Goal: Task Accomplishment & Management: Use online tool/utility

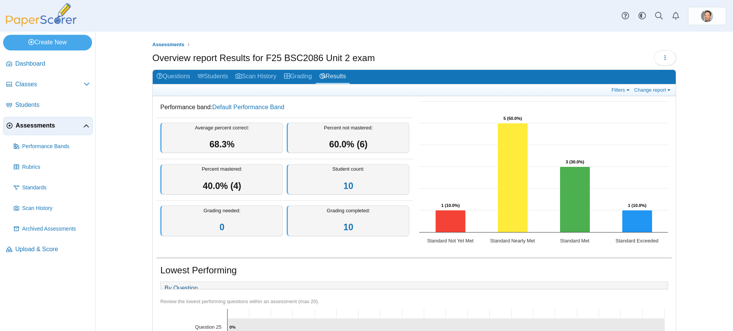
scroll to position [145, 0]
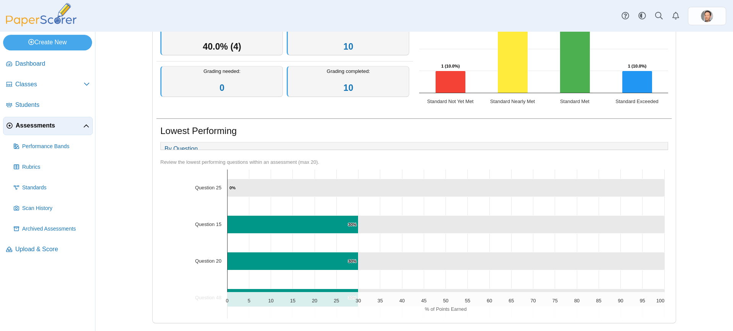
click at [47, 128] on span "Assessments" at bounding box center [50, 125] width 68 height 8
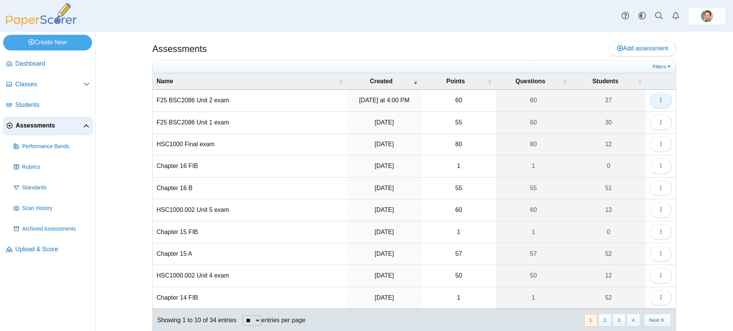
click at [659, 97] on icon "button" at bounding box center [661, 100] width 6 height 6
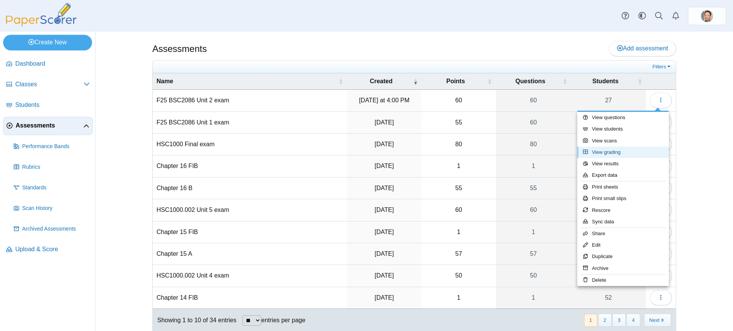
click at [602, 147] on link "View grading" at bounding box center [623, 152] width 92 height 11
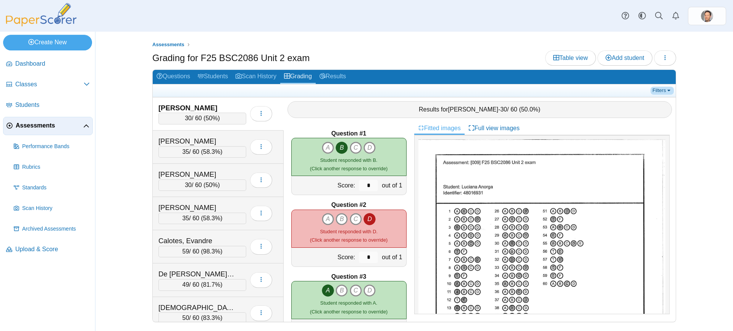
click at [669, 91] on link "Filters" at bounding box center [662, 91] width 23 height 8
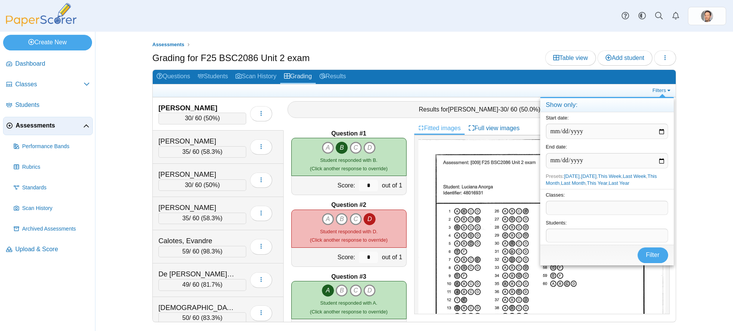
click at [563, 206] on span at bounding box center [607, 207] width 121 height 13
click at [649, 256] on span "Filter" at bounding box center [653, 255] width 14 height 6
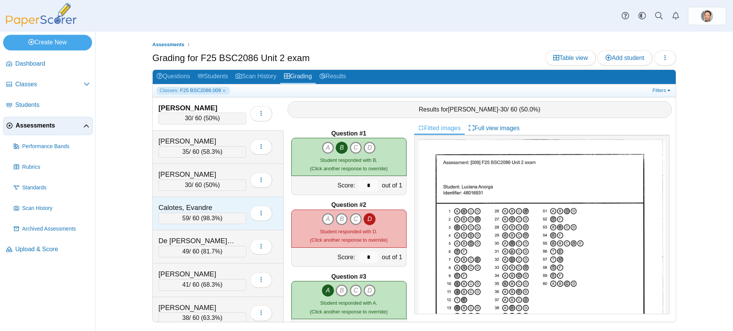
click at [215, 219] on span "98.3%" at bounding box center [211, 218] width 17 height 6
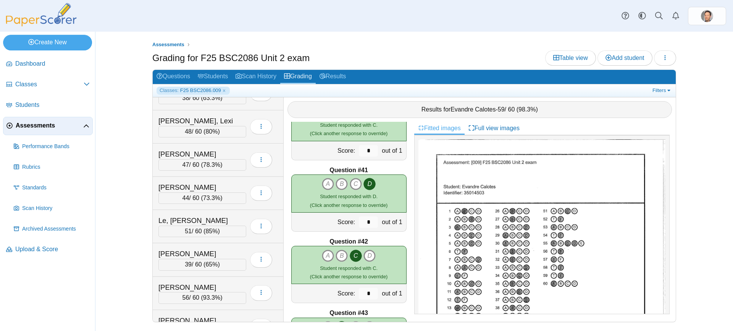
scroll to position [219, 0]
click at [212, 166] on span "78.3%" at bounding box center [211, 166] width 17 height 6
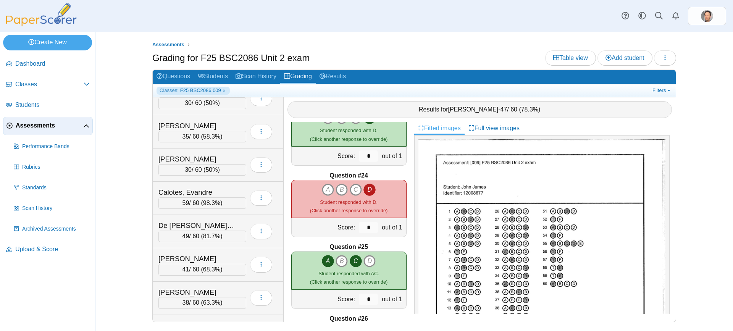
scroll to position [0, 0]
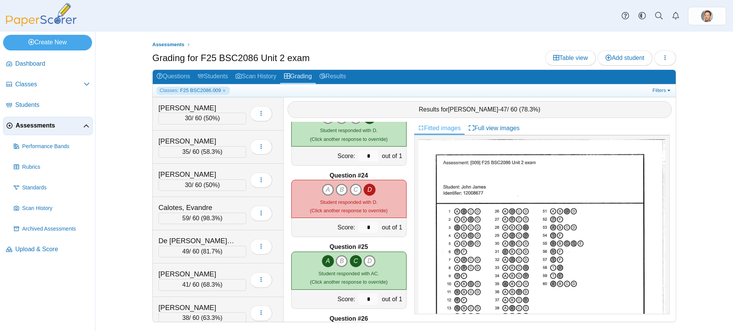
click at [396, 43] on ul "Assessments" at bounding box center [414, 45] width 524 height 8
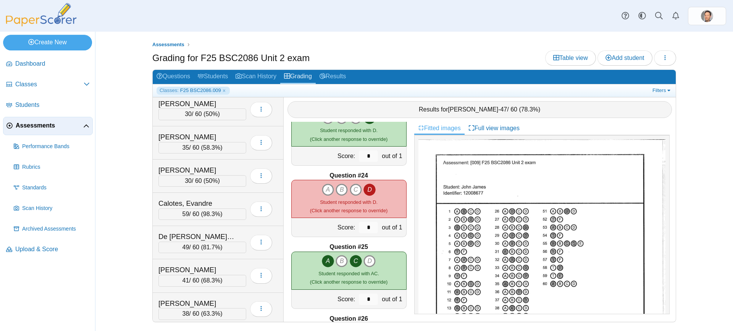
click at [440, 21] on div "Dashboard Classes Archived classes Students Assessments" at bounding box center [366, 16] width 733 height 32
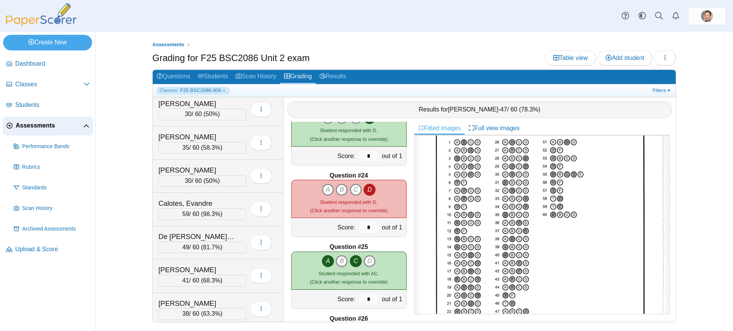
scroll to position [144, 0]
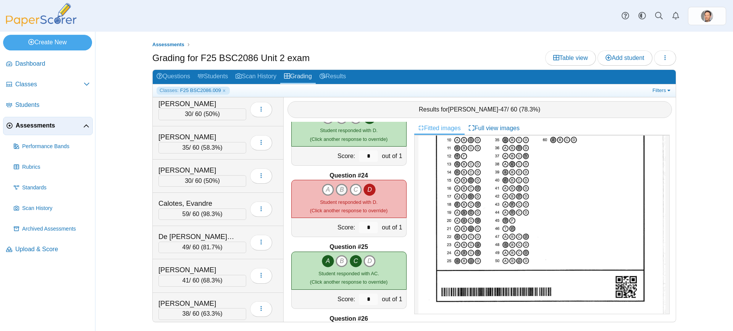
click at [338, 188] on icon "B" at bounding box center [342, 190] width 12 height 12
type input "*"
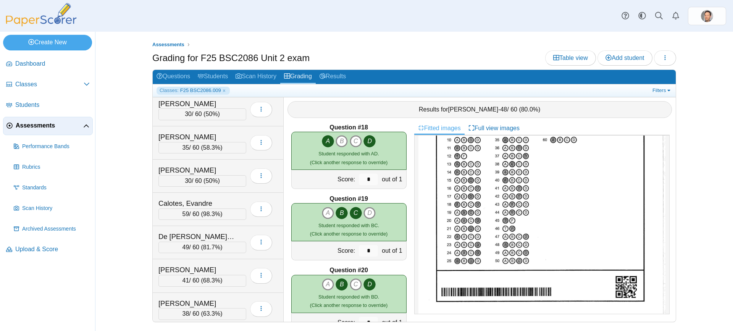
scroll to position [1222, 0]
click at [194, 251] on div "49 / 60 ( 81.7% )" at bounding box center [203, 247] width 88 height 11
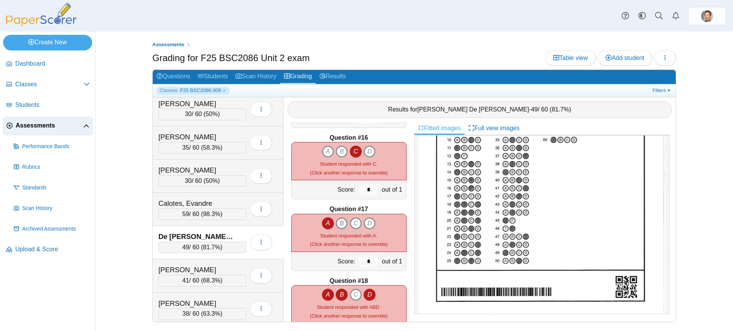
scroll to position [1108, 0]
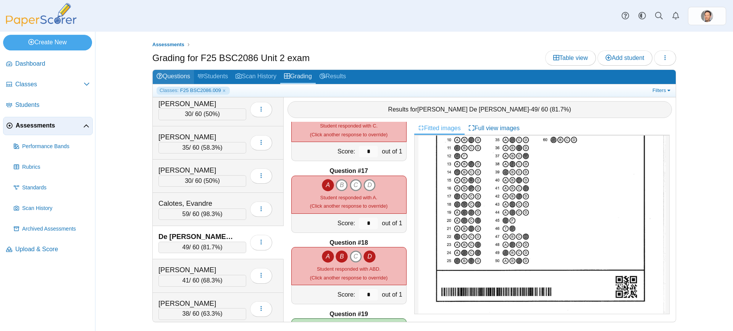
click at [176, 76] on link "Questions" at bounding box center [173, 77] width 41 height 14
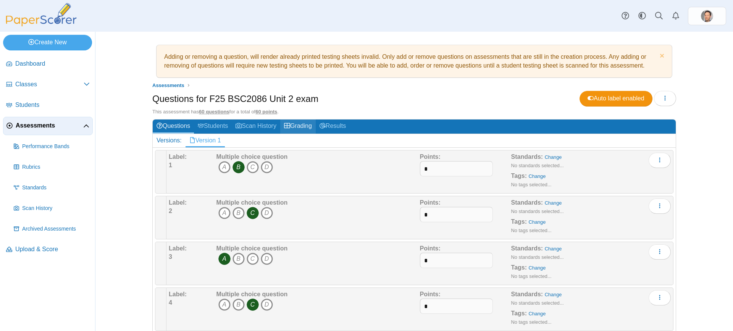
click at [301, 124] on link "Grading" at bounding box center [298, 127] width 36 height 14
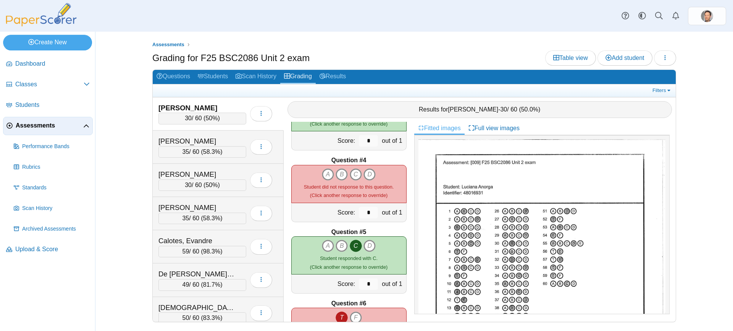
scroll to position [153, 0]
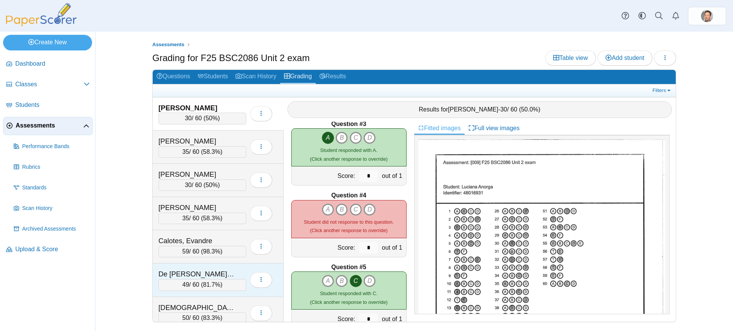
click at [203, 285] on div "49 / 60 ( 81.7% )" at bounding box center [203, 284] width 88 height 11
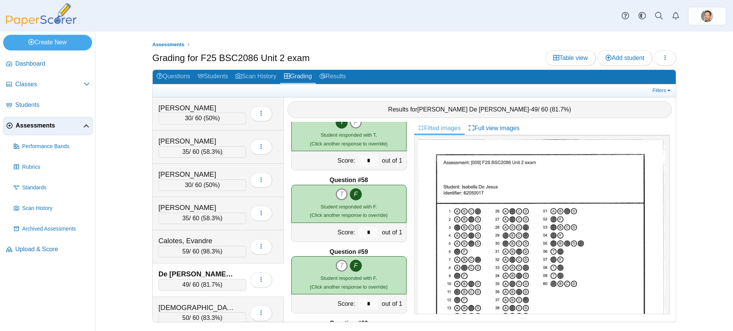
scroll to position [4109, 0]
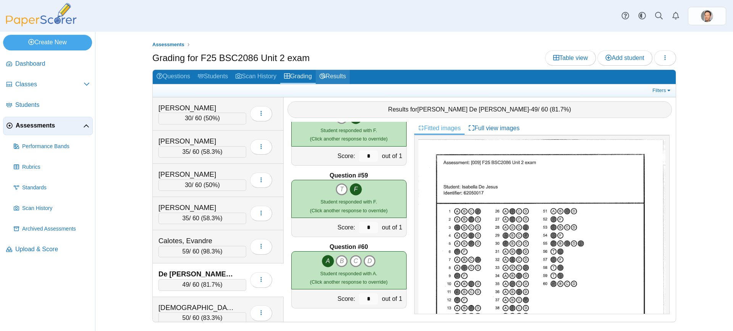
click at [342, 75] on link "Results" at bounding box center [333, 77] width 34 height 14
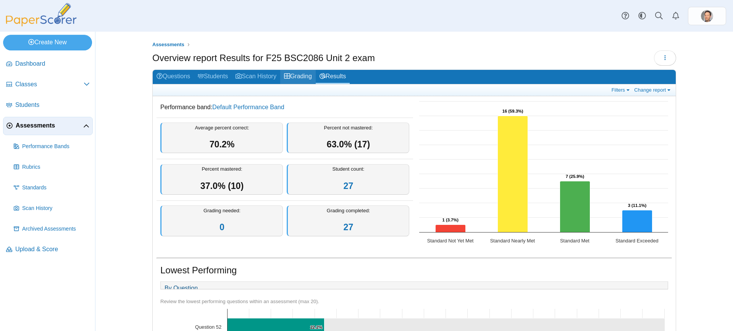
click at [304, 74] on link "Grading" at bounding box center [298, 77] width 36 height 14
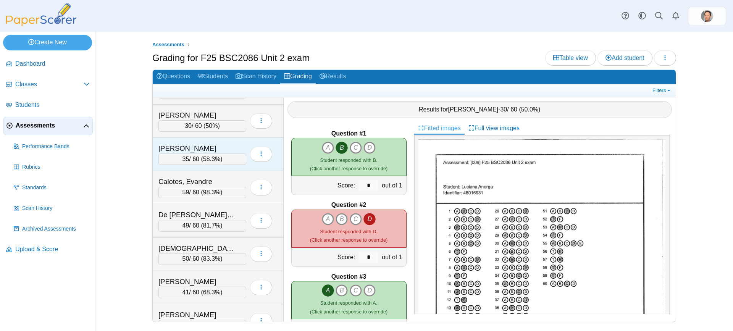
scroll to position [76, 0]
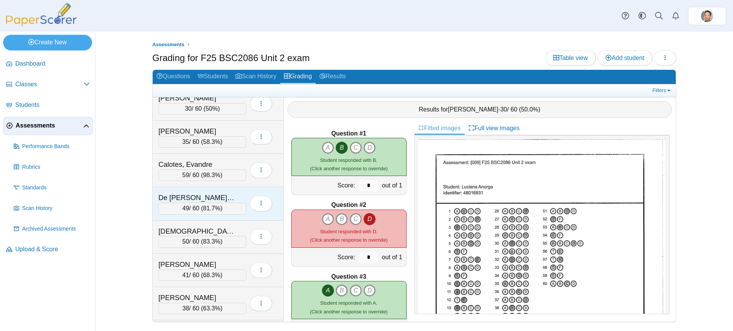
click at [198, 207] on div "49 / 60 ( 81.7% )" at bounding box center [203, 208] width 88 height 11
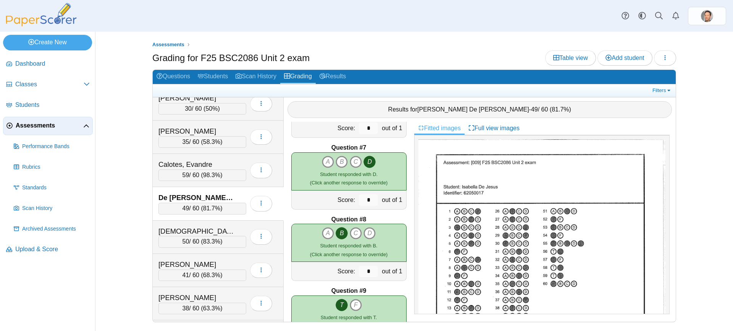
scroll to position [0, 0]
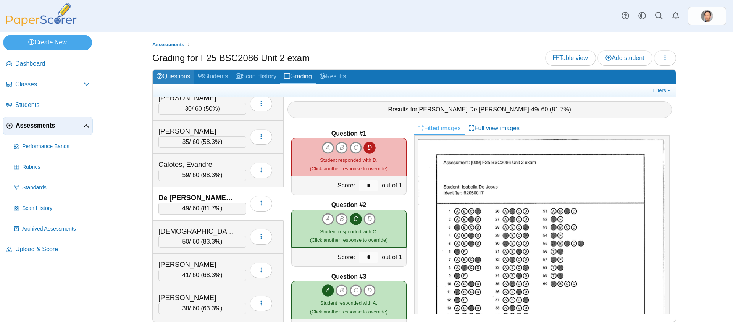
click at [178, 77] on link "Questions" at bounding box center [173, 77] width 41 height 14
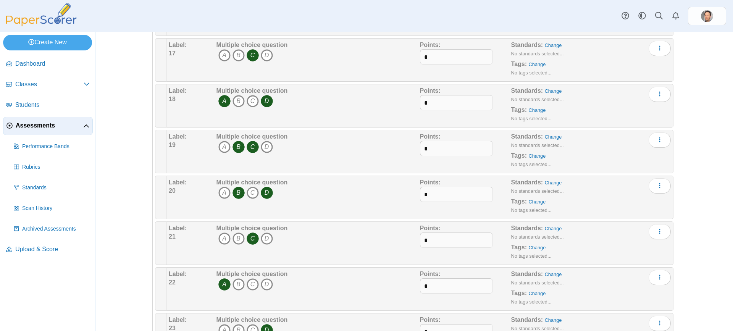
scroll to position [840, 0]
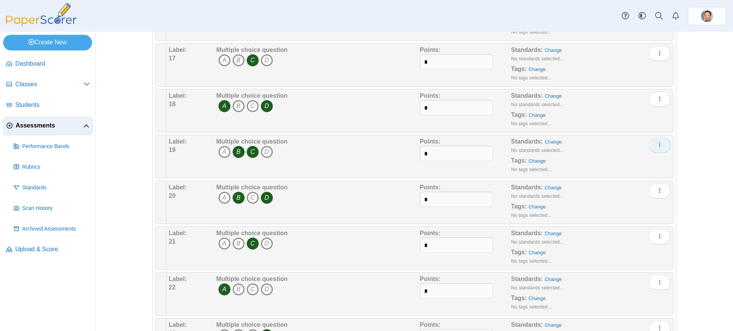
click at [659, 146] on icon "More options" at bounding box center [660, 145] width 6 height 6
click at [604, 162] on link "Edit" at bounding box center [623, 162] width 92 height 11
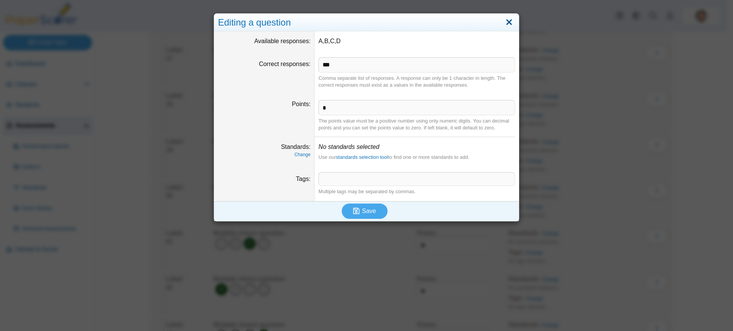
click at [503, 29] on link "Close" at bounding box center [509, 22] width 12 height 13
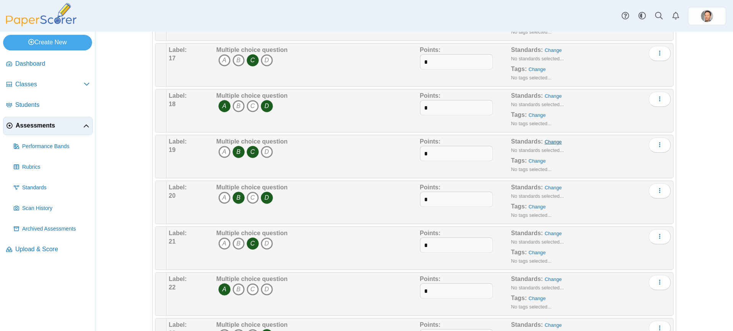
click at [554, 142] on link "Change" at bounding box center [553, 142] width 17 height 6
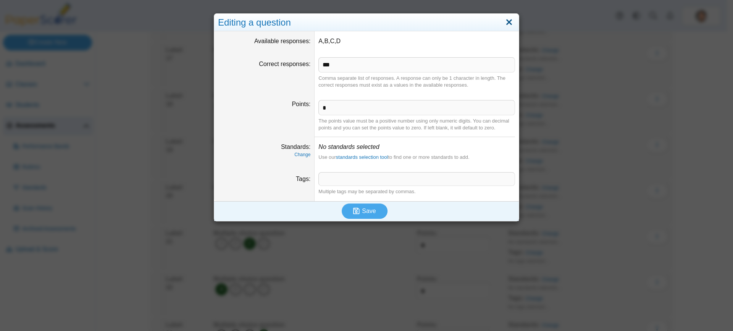
click at [509, 24] on link "Close" at bounding box center [509, 22] width 12 height 13
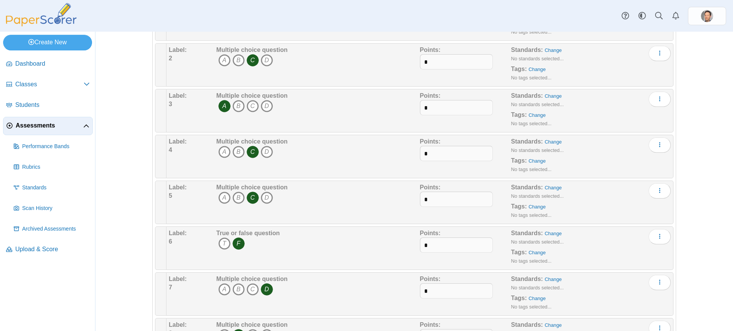
scroll to position [0, 0]
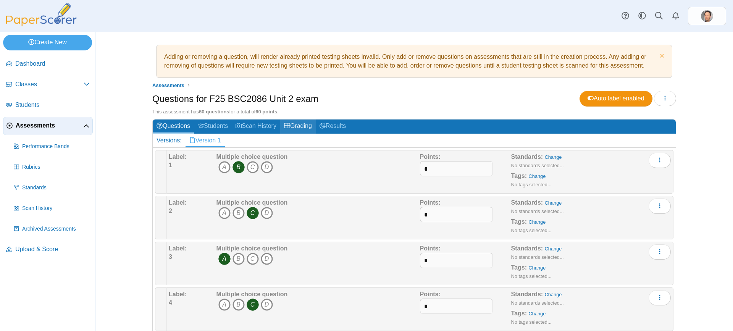
click at [298, 128] on link "Grading" at bounding box center [298, 127] width 36 height 14
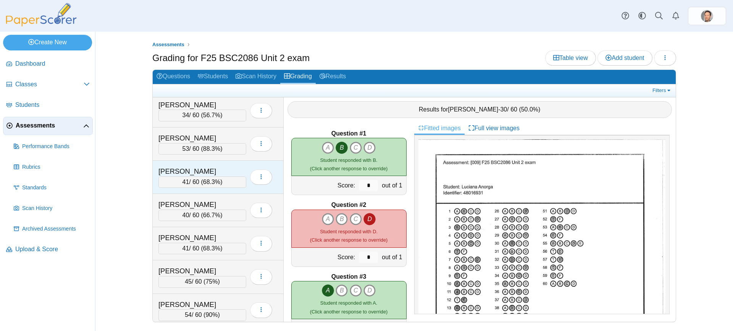
scroll to position [674, 0]
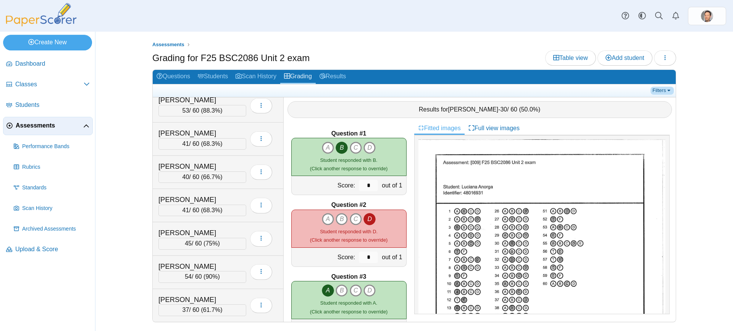
click at [658, 92] on link "Filters" at bounding box center [662, 91] width 23 height 8
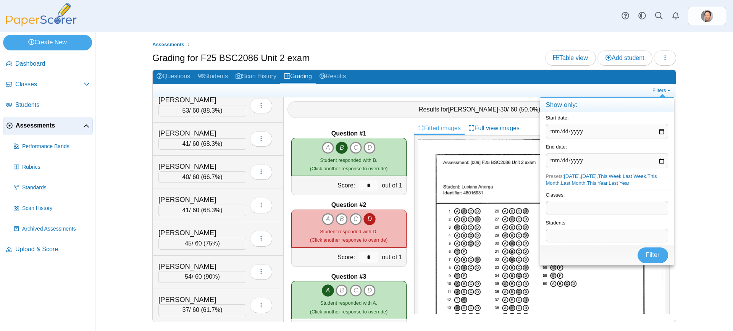
click at [561, 210] on span at bounding box center [607, 207] width 121 height 13
click at [668, 259] on span "Filter" at bounding box center [653, 254] width 31 height 15
click at [655, 258] on span "Filter" at bounding box center [653, 255] width 14 height 6
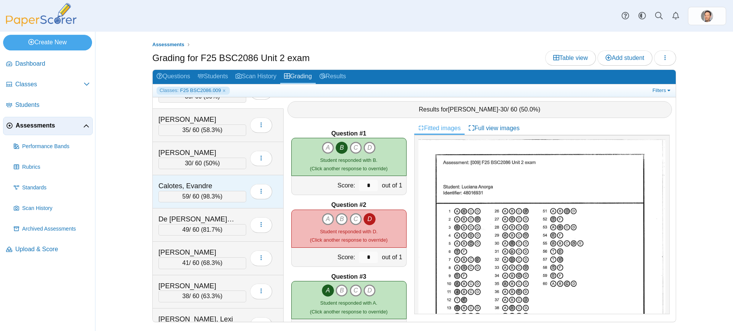
scroll to position [38, 0]
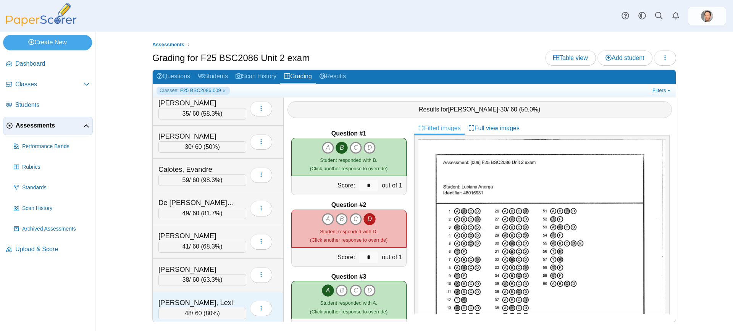
click at [185, 310] on span "48" at bounding box center [188, 313] width 7 height 6
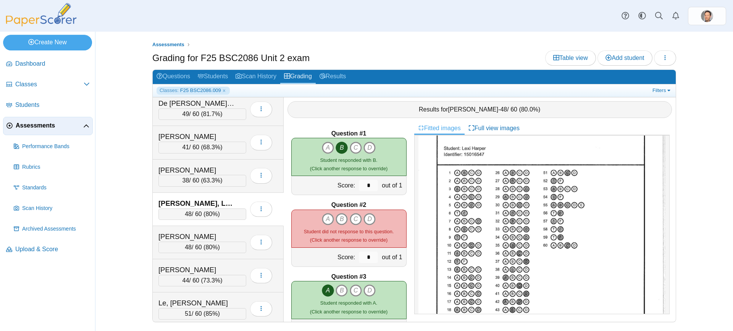
scroll to position [0, 0]
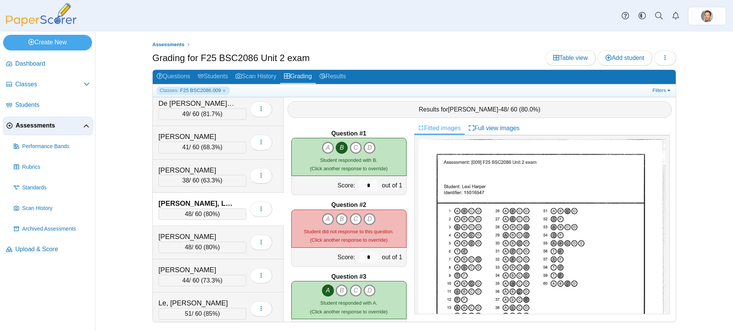
click at [468, 222] on img at bounding box center [542, 299] width 247 height 320
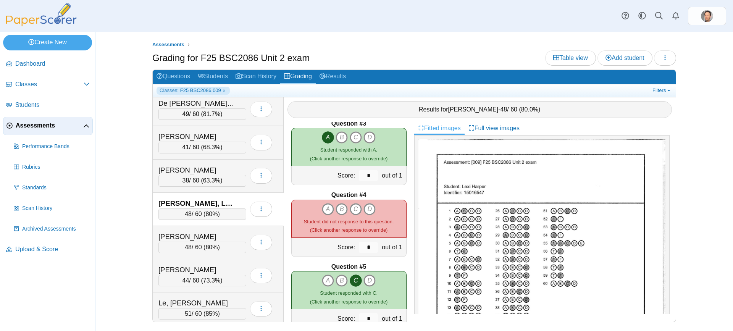
scroll to position [153, 0]
click at [350, 210] on icon "C" at bounding box center [356, 210] width 12 height 12
type input "*"
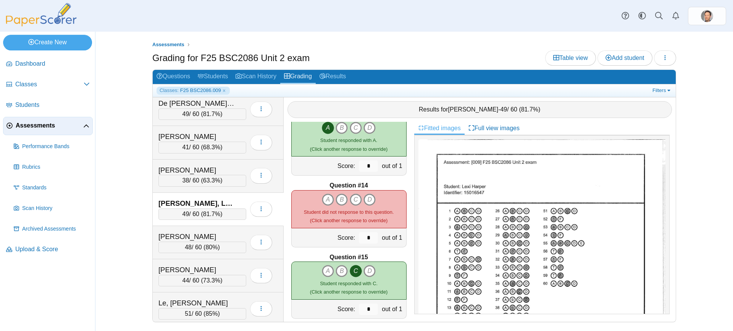
scroll to position [38, 0]
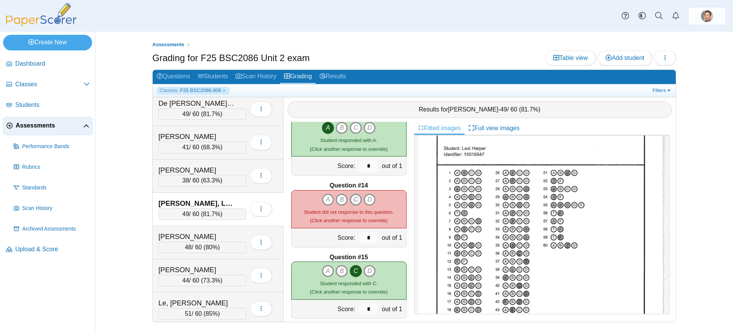
click at [350, 200] on icon "C" at bounding box center [356, 200] width 12 height 12
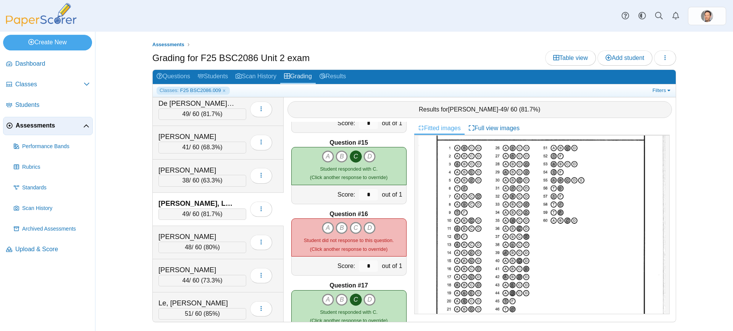
scroll to position [76, 0]
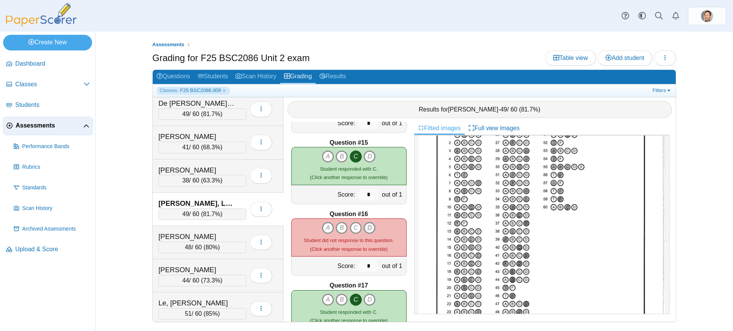
click at [369, 228] on icon "D" at bounding box center [370, 228] width 12 height 12
type input "*"
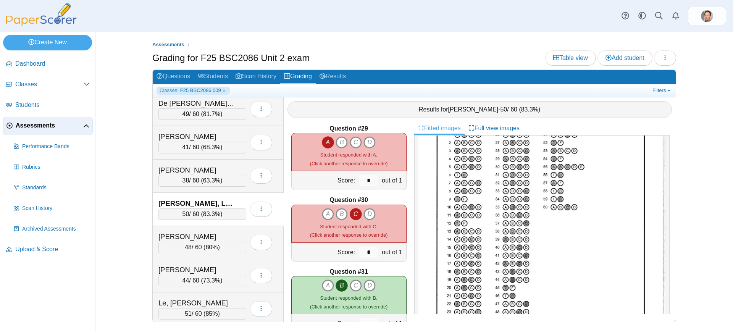
scroll to position [1971, 0]
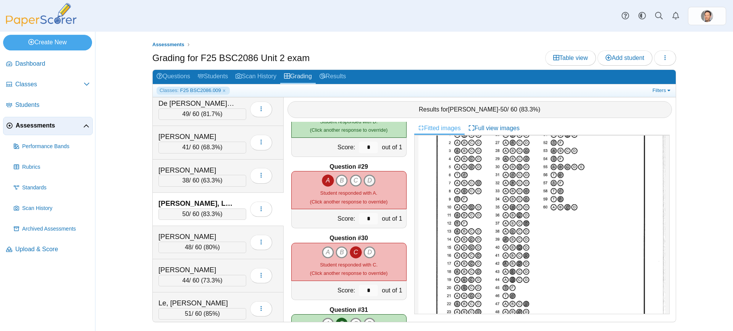
click at [370, 180] on icon "D" at bounding box center [370, 181] width 12 height 12
type input "*"
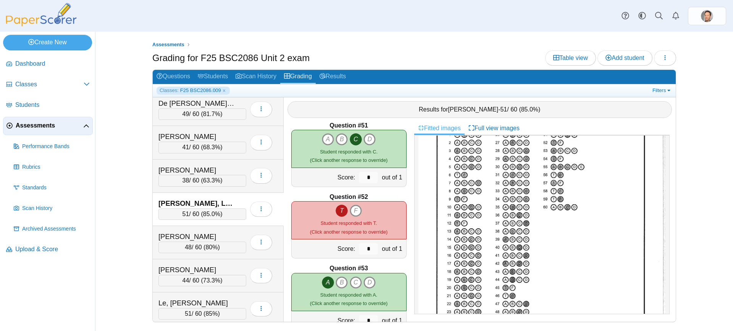
scroll to position [3613, 0]
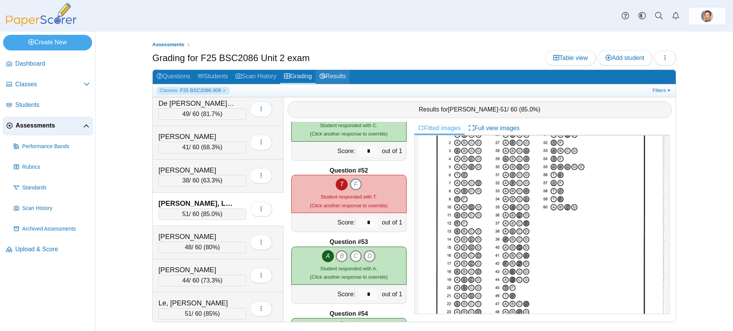
click at [335, 79] on link "Results" at bounding box center [333, 77] width 34 height 14
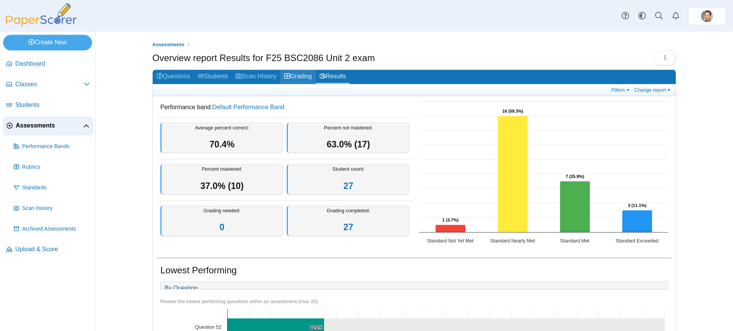
click at [294, 73] on link "Grading" at bounding box center [298, 77] width 36 height 14
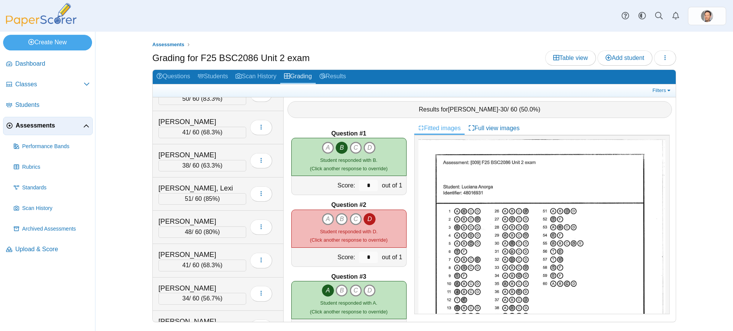
scroll to position [229, 0]
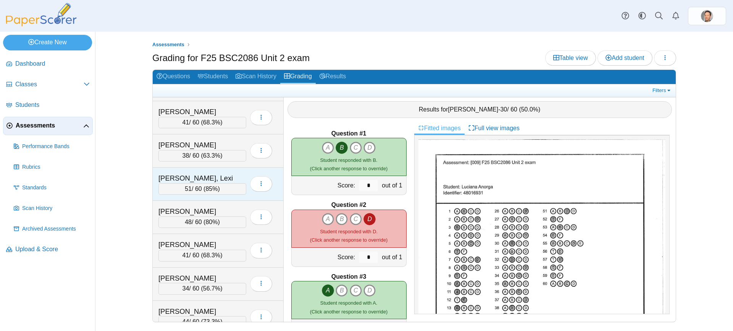
click at [196, 188] on div "51 / 60 ( 85% )" at bounding box center [203, 188] width 88 height 11
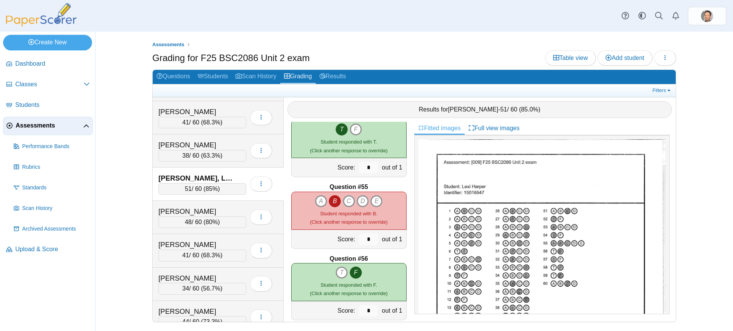
scroll to position [3808, 0]
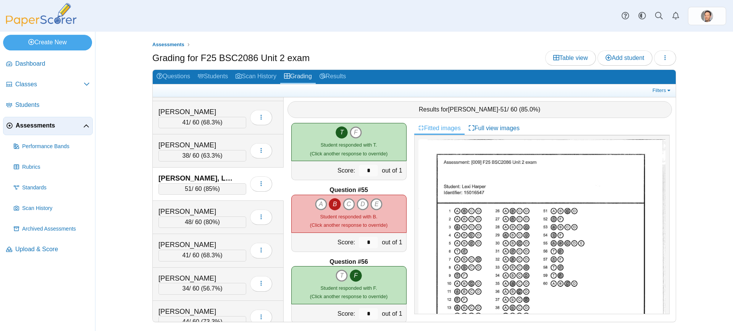
click at [567, 242] on img at bounding box center [542, 299] width 247 height 320
click at [317, 205] on icon "A" at bounding box center [321, 204] width 12 height 12
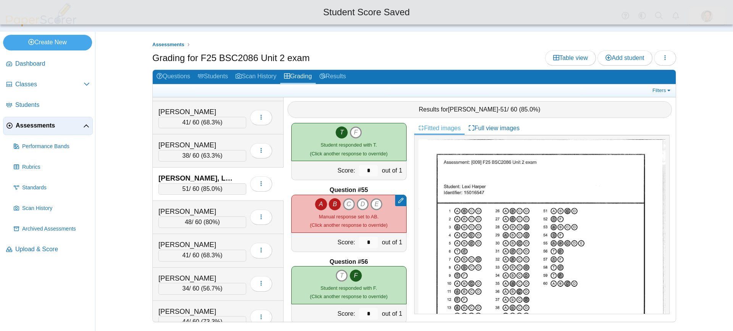
click at [344, 205] on icon "C" at bounding box center [349, 204] width 12 height 12
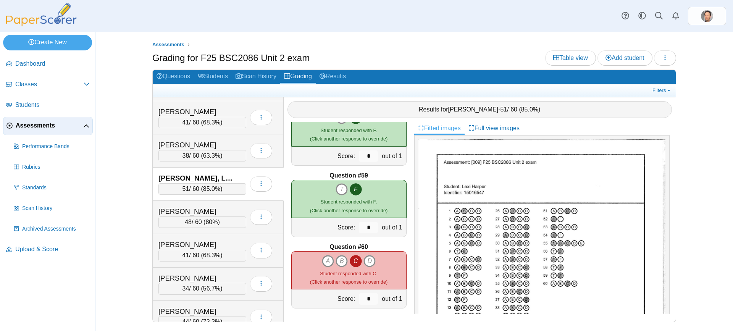
scroll to position [458, 0]
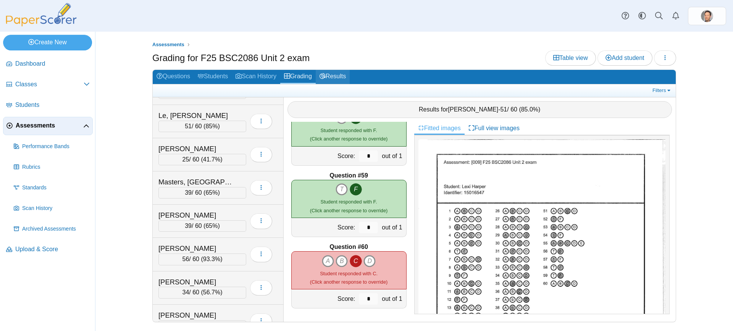
click at [341, 76] on link "Results" at bounding box center [333, 77] width 34 height 14
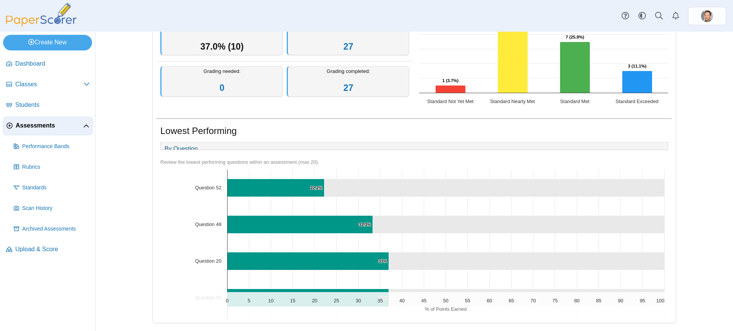
scroll to position [145, 0]
